Goal: Information Seeking & Learning: Check status

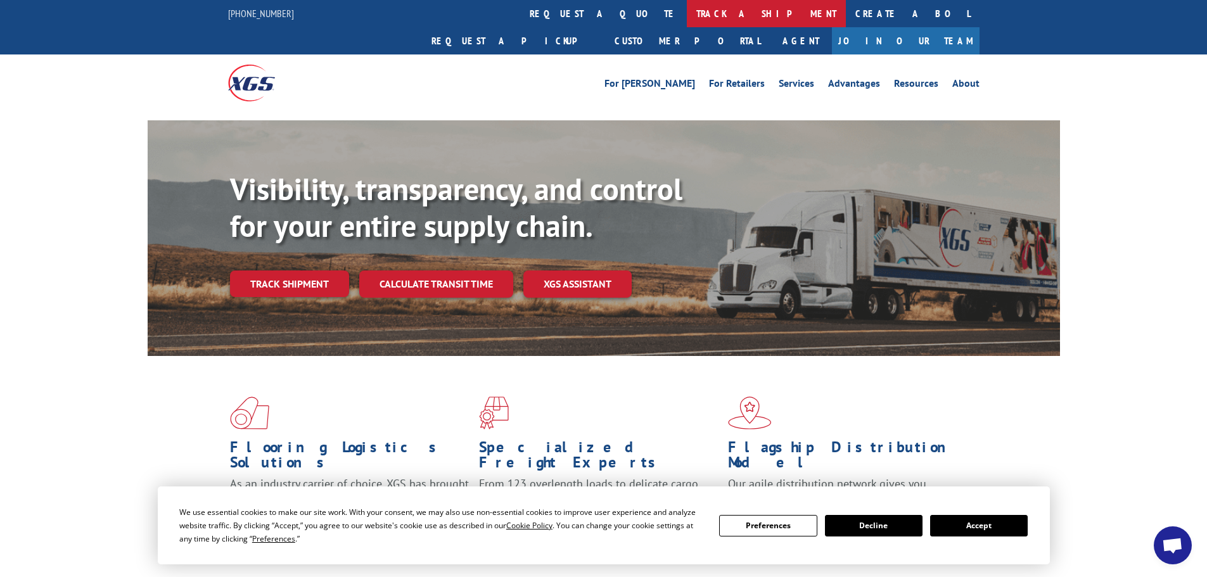
click at [687, 15] on link "track a shipment" at bounding box center [766, 13] width 159 height 27
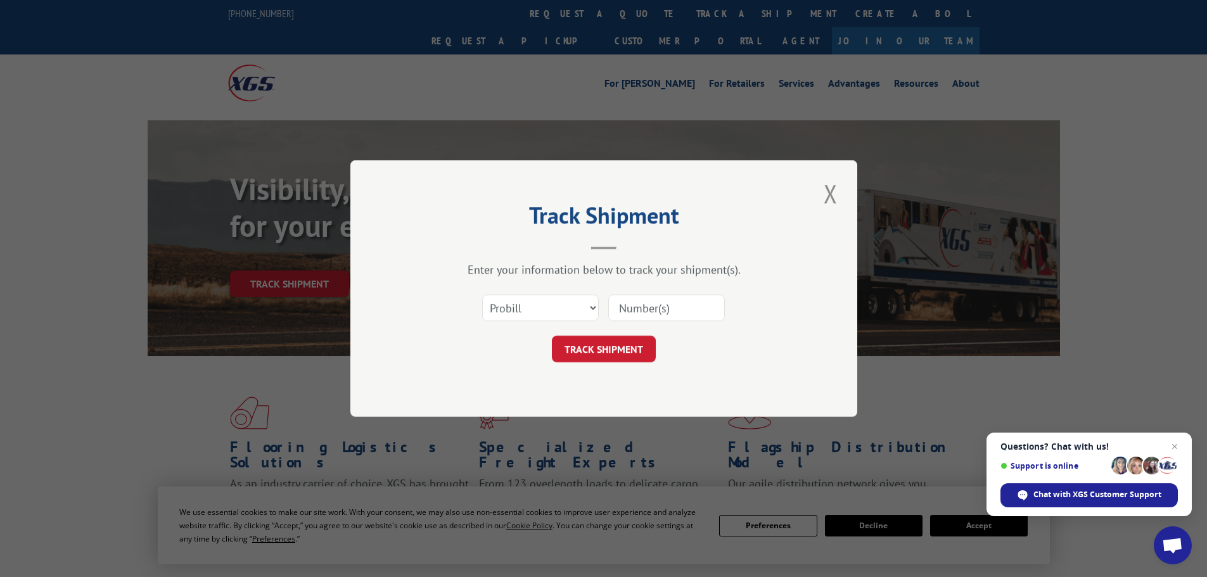
paste input "17308367"
type input "17308367"
click at [618, 341] on button "TRACK SHIPMENT" at bounding box center [604, 349] width 104 height 27
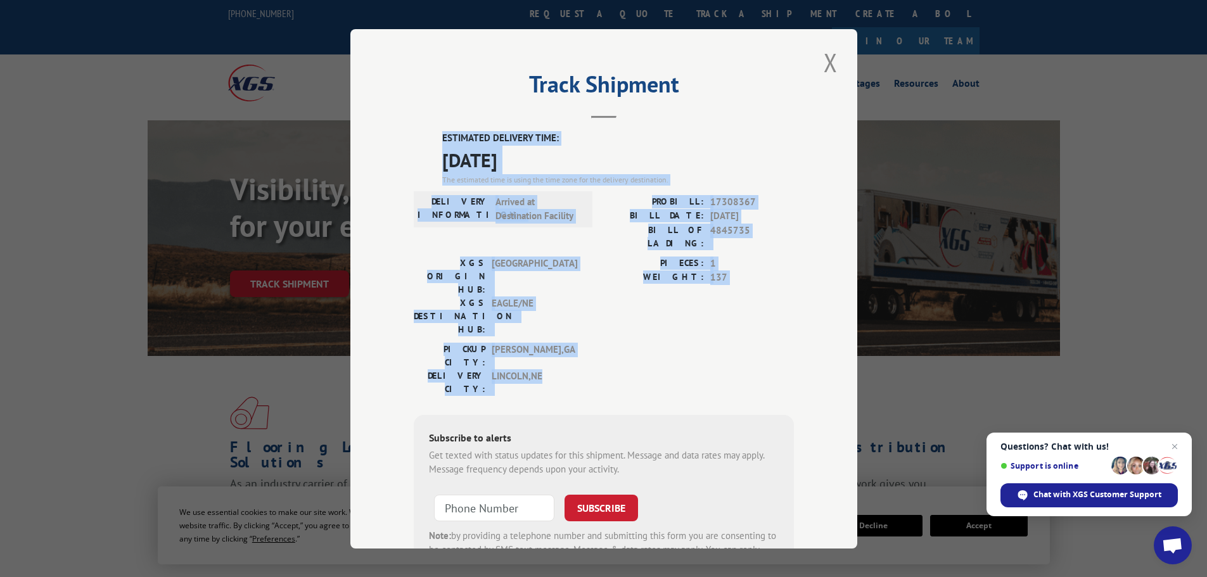
drag, startPoint x: 431, startPoint y: 134, endPoint x: 543, endPoint y: 307, distance: 205.8
click at [543, 307] on div "ESTIMATED DELIVERY TIME: [DATE] The estimated time is using the time zone for t…" at bounding box center [604, 358] width 380 height 455
copy div "ESTIMATED DELIVERY TIME: [DATE] The estimated time is using the time zone for t…"
click at [825, 65] on button "Close modal" at bounding box center [831, 62] width 22 height 35
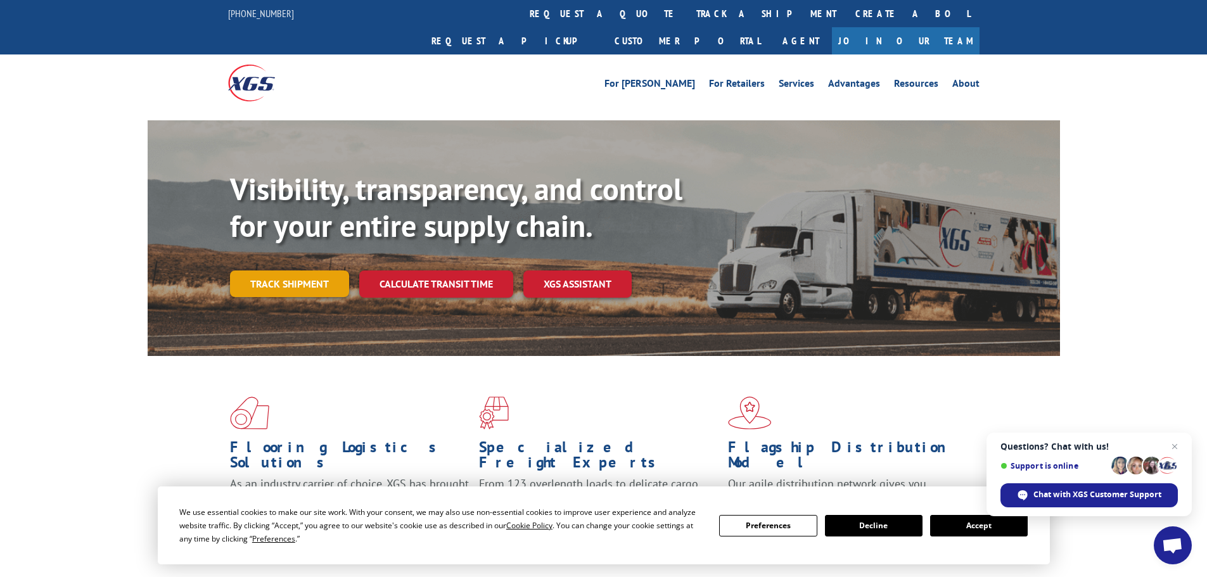
click at [276, 270] on link "Track shipment" at bounding box center [289, 283] width 119 height 27
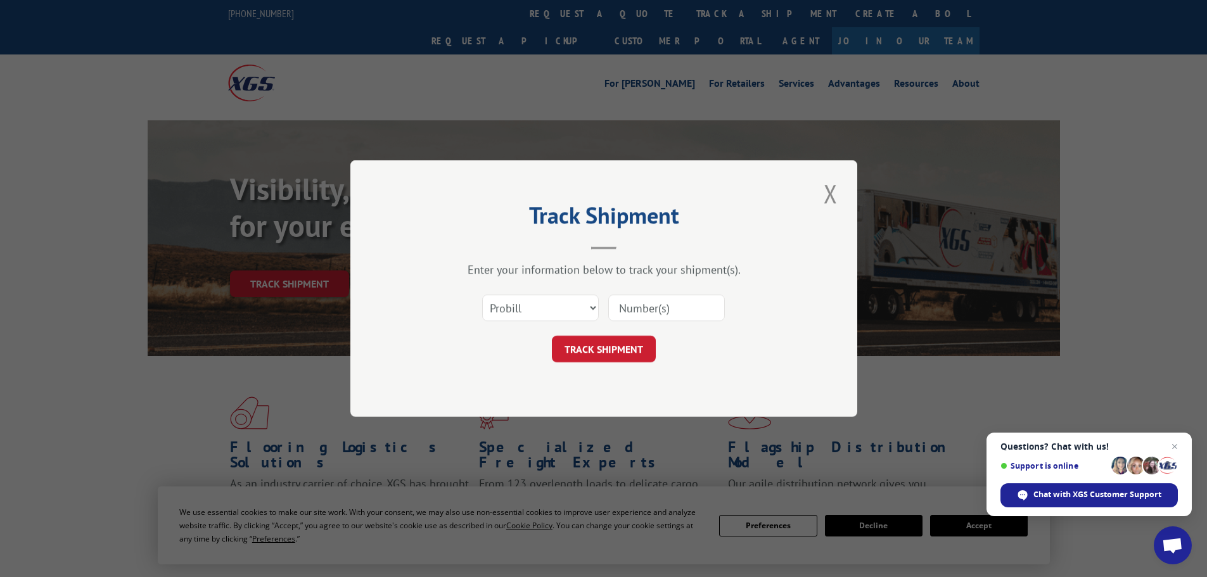
paste input "17538244"
type input "17538244"
click at [604, 350] on button "TRACK SHIPMENT" at bounding box center [604, 349] width 104 height 27
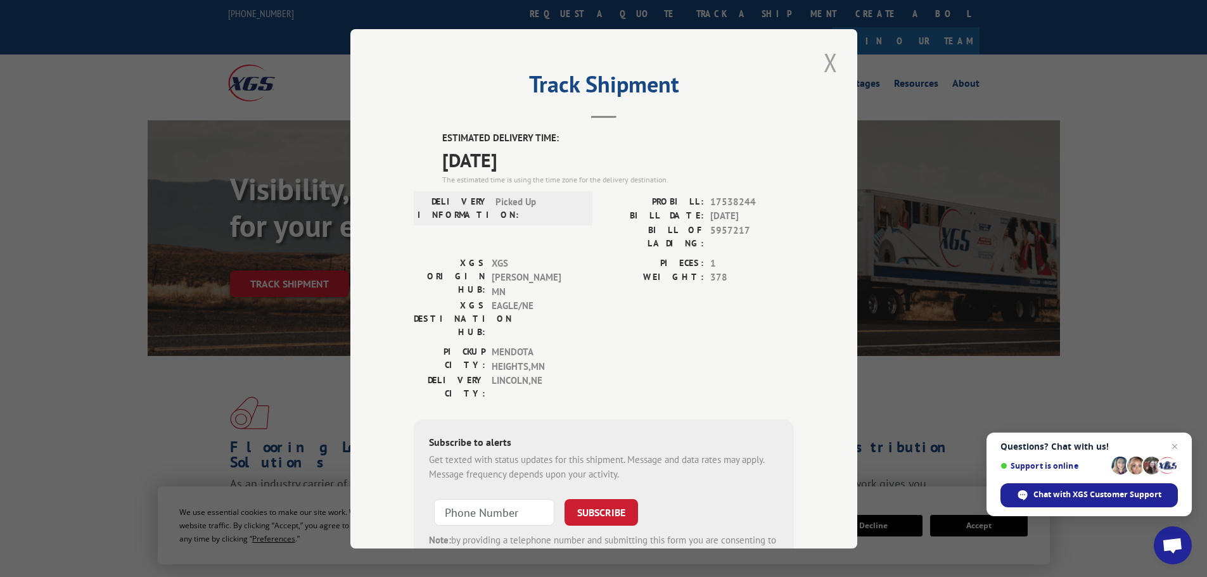
click at [827, 60] on button "Close modal" at bounding box center [831, 62] width 22 height 35
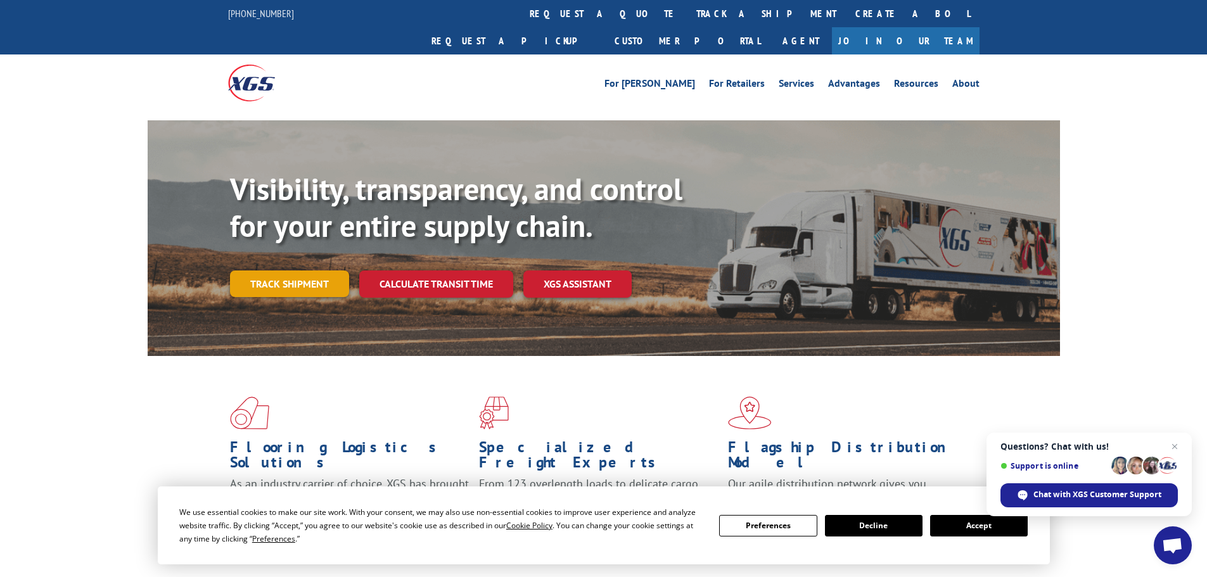
click at [297, 270] on link "Track shipment" at bounding box center [289, 283] width 119 height 27
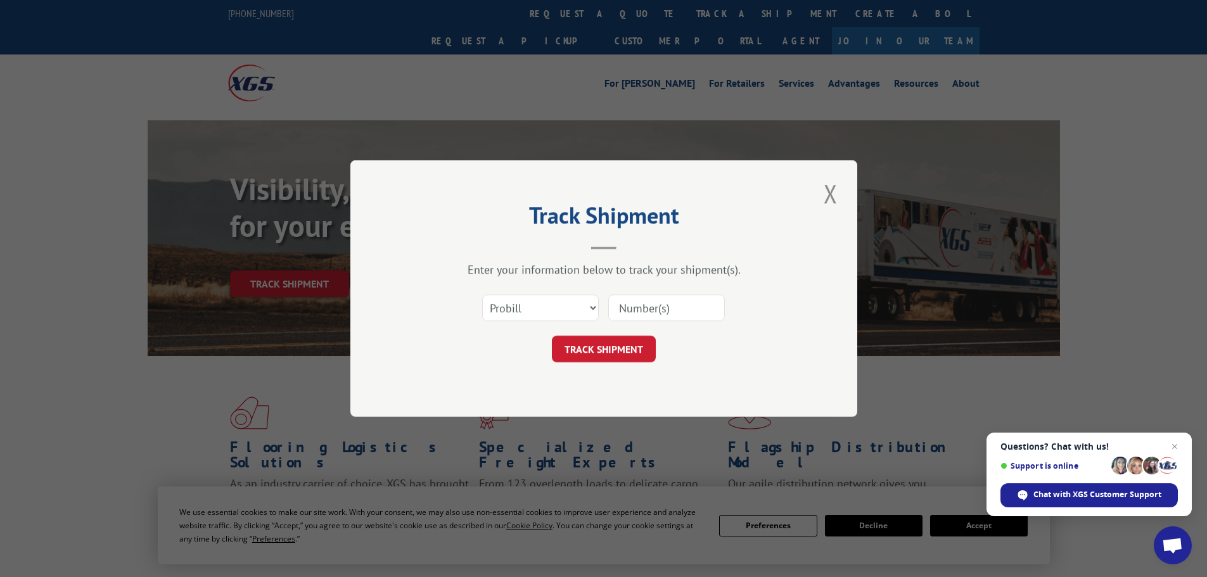
paste input "17461840"
type input "17461840"
click at [607, 351] on button "TRACK SHIPMENT" at bounding box center [604, 349] width 104 height 27
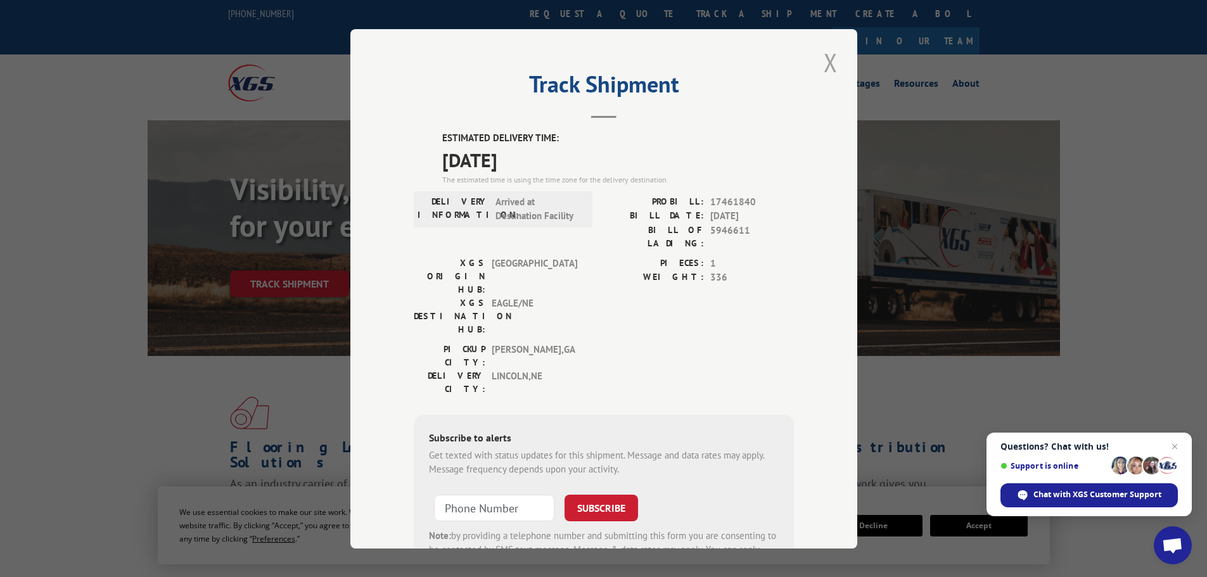
click at [827, 58] on button "Close modal" at bounding box center [831, 62] width 22 height 35
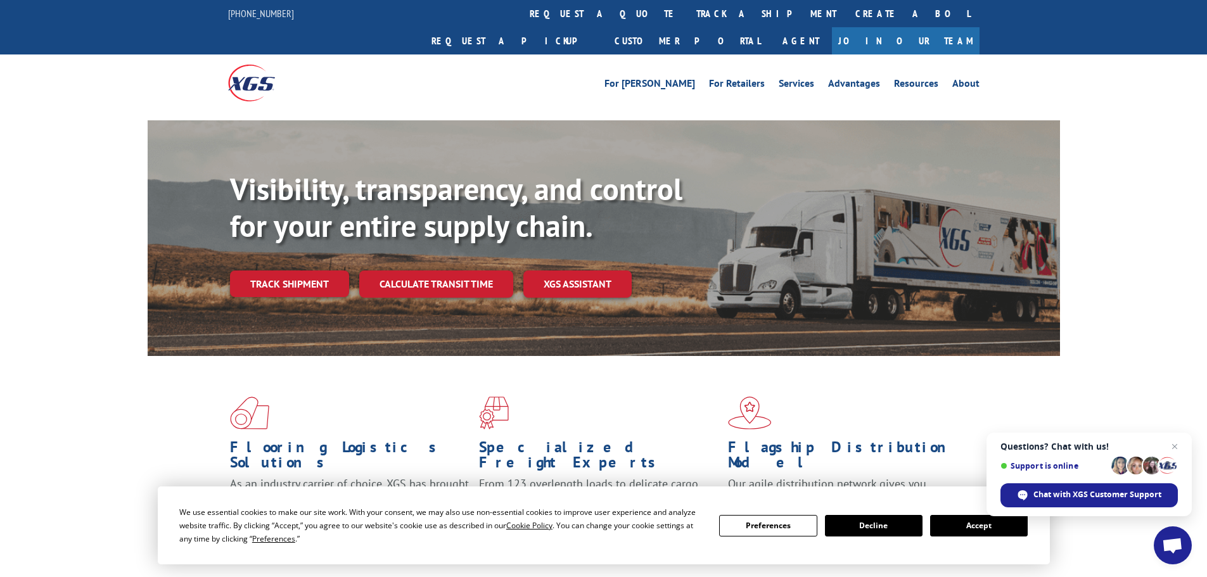
drag, startPoint x: 306, startPoint y: 255, endPoint x: 406, endPoint y: 315, distance: 117.1
click at [306, 270] on link "Track shipment" at bounding box center [289, 283] width 119 height 27
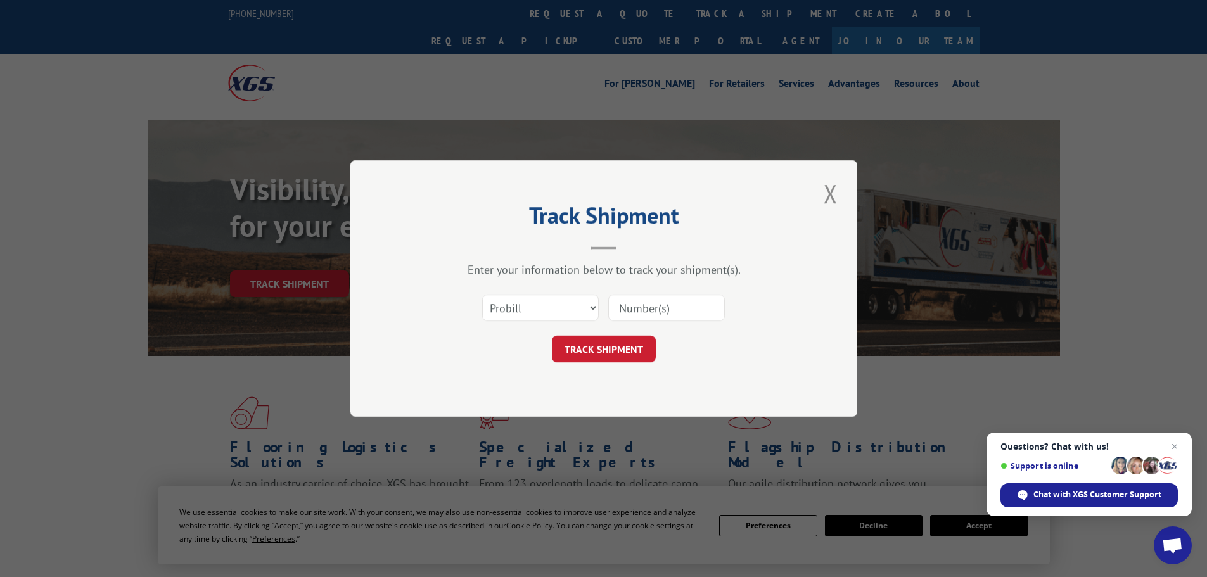
paste input "17538244"
type input "17538244"
click at [597, 348] on button "TRACK SHIPMENT" at bounding box center [604, 349] width 104 height 27
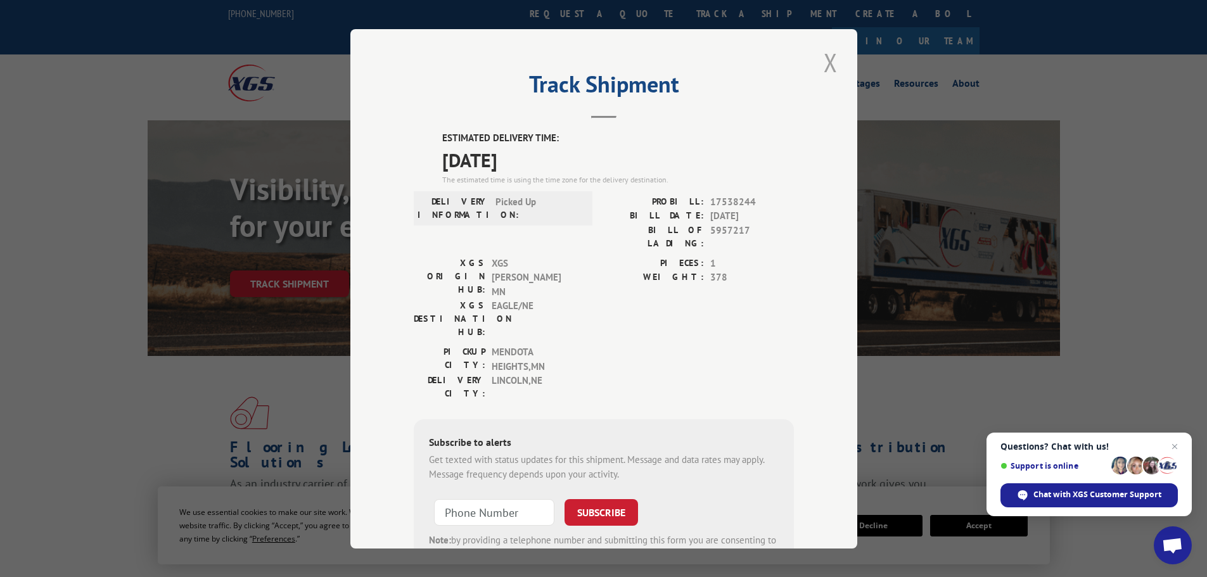
click at [827, 56] on button "Close modal" at bounding box center [831, 62] width 22 height 35
